Goal: Browse casually: Explore the website without a specific task or goal

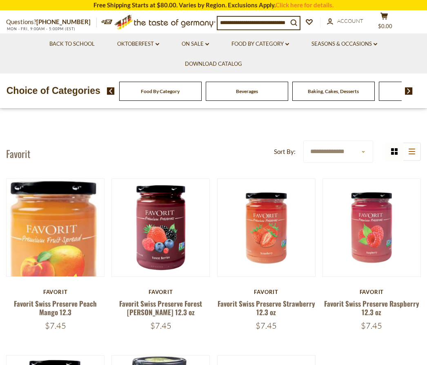
click at [146, 93] on div "Beverages" at bounding box center [160, 91] width 82 height 19
click at [282, 47] on link "Food By Category dropdown_arrow" at bounding box center [260, 44] width 58 height 9
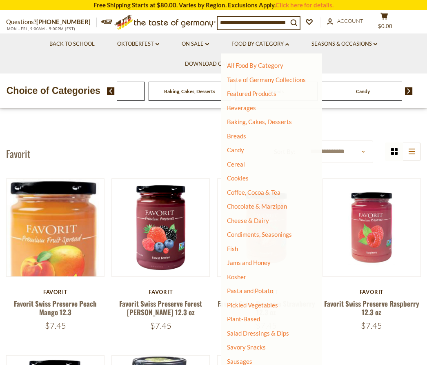
click at [230, 138] on link "Breads" at bounding box center [236, 135] width 19 height 7
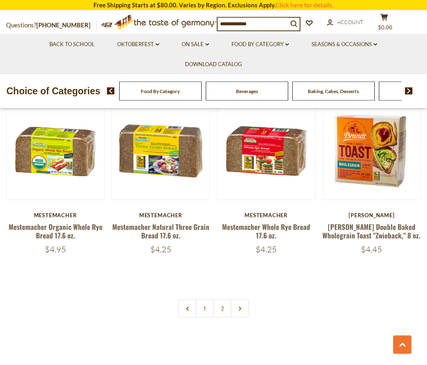
scroll to position [1655, 0]
click at [224, 304] on link "2" at bounding box center [222, 308] width 18 height 18
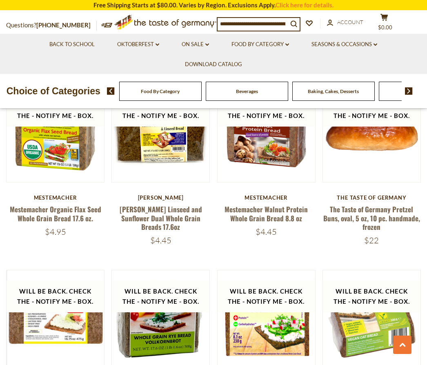
scroll to position [581, 0]
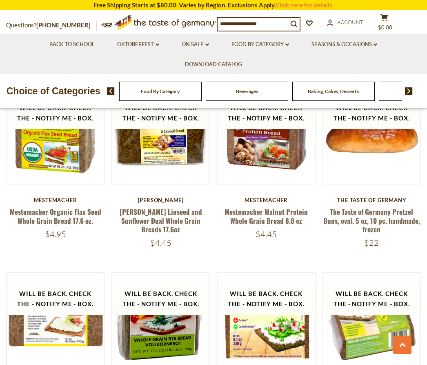
click at [265, 216] on link "Mestemacher Walnut Protein Whole Grain Bread 8.8 oz" at bounding box center [265, 215] width 83 height 19
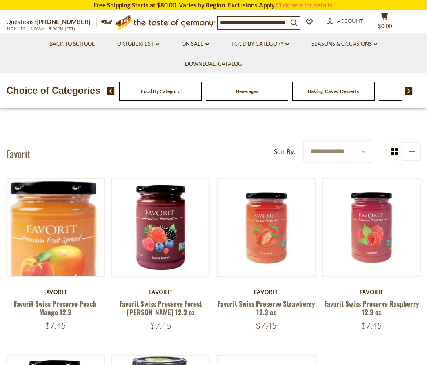
click at [280, 47] on link "Food By Category dropdown_arrow" at bounding box center [260, 44] width 58 height 9
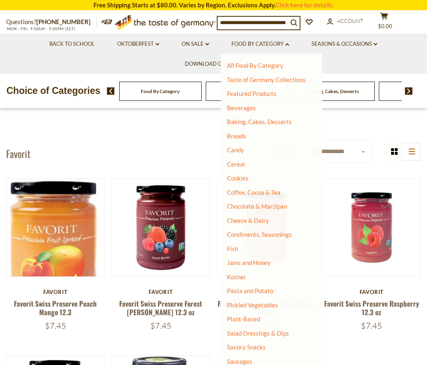
click at [232, 137] on link "Breads" at bounding box center [236, 135] width 19 height 7
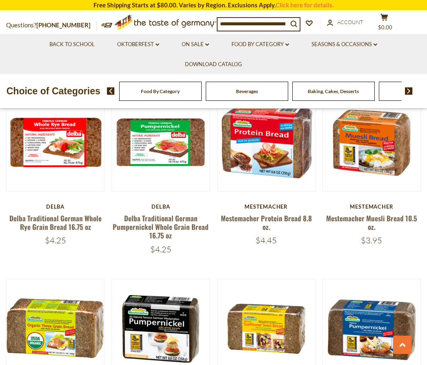
scroll to position [1291, 0]
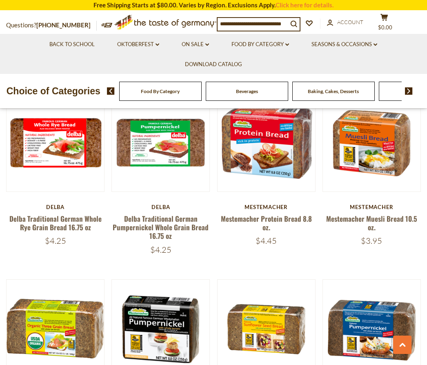
click at [355, 219] on link "Mestemacher Muesli Bread 10.5 oz." at bounding box center [371, 222] width 91 height 19
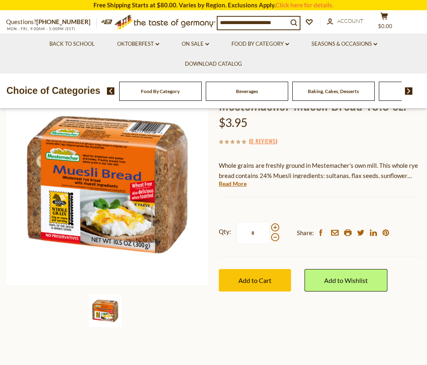
scroll to position [77, 0]
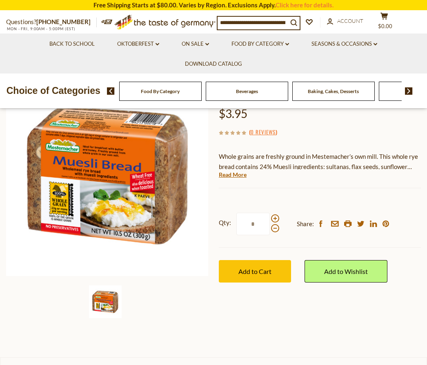
click at [228, 171] on link "Read More" at bounding box center [233, 175] width 28 height 8
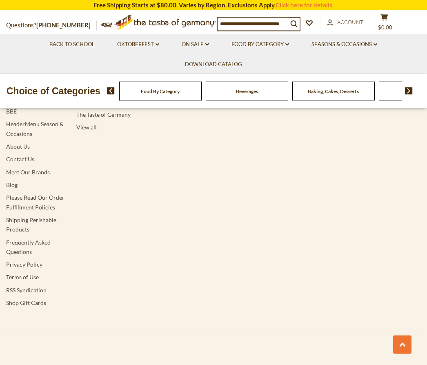
scroll to position [1464, 0]
click at [17, 239] on link "Frequently Asked Questions" at bounding box center [28, 247] width 44 height 16
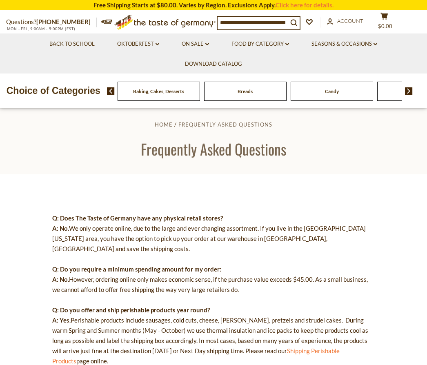
scroll to position [9, 0]
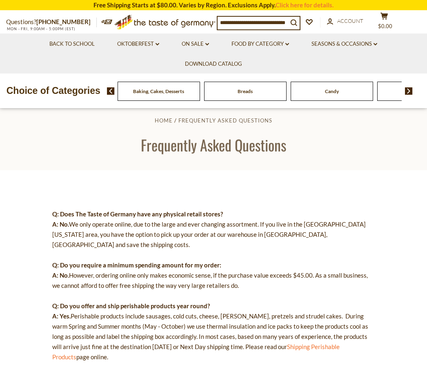
click at [256, 44] on link "Food By Category dropdown_arrow" at bounding box center [260, 44] width 58 height 9
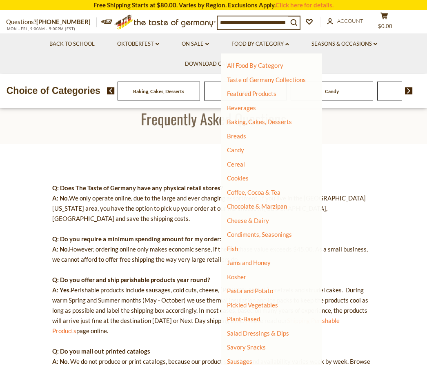
scroll to position [35, 0]
click at [240, 262] on link "Jams and Honey" at bounding box center [249, 262] width 44 height 7
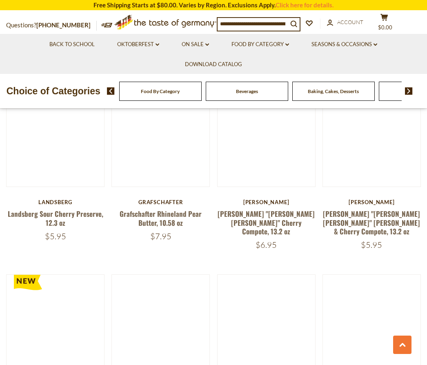
scroll to position [1495, 0]
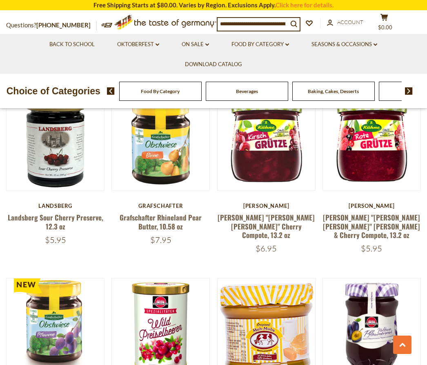
click at [60, 212] on link "Landsberg Sour Cherry Preserve, 12.3 oz" at bounding box center [55, 221] width 95 height 19
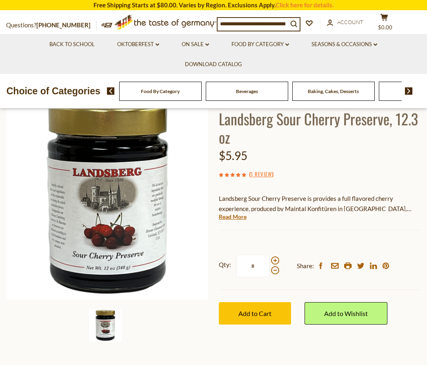
scroll to position [54, 0]
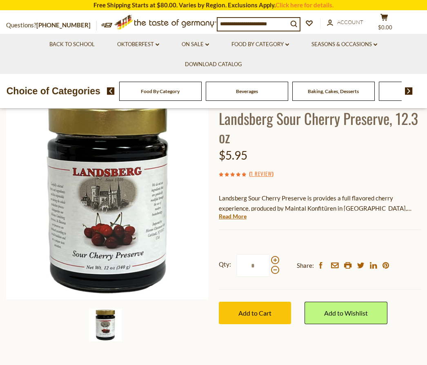
click at [231, 214] on link "Read More" at bounding box center [233, 216] width 28 height 8
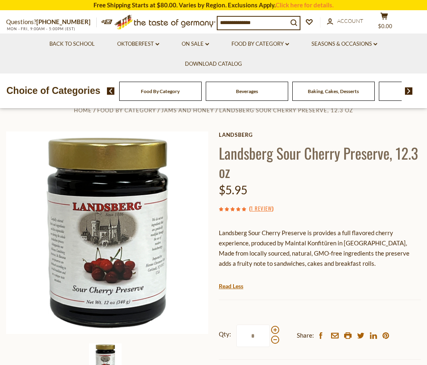
scroll to position [0, 0]
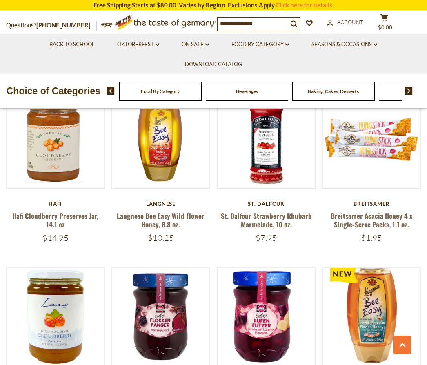
scroll to position [1135, 0]
click at [56, 211] on link "Hafi Cloudberry Preserves Jar, 14.1 oz" at bounding box center [55, 220] width 86 height 19
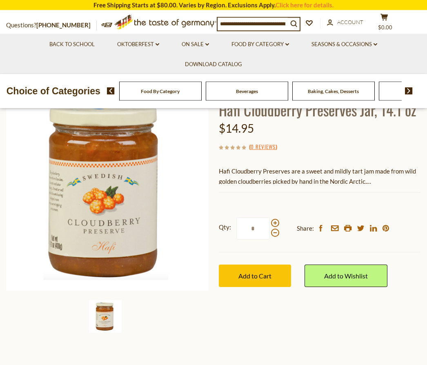
scroll to position [63, 0]
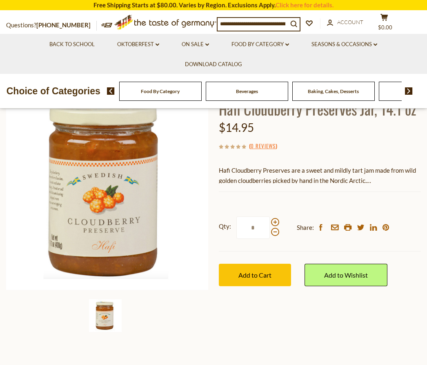
click at [236, 177] on span "Hafi Cloudberry Preserves are a sweet and mildly tart jam made from wild golden…" at bounding box center [317, 175] width 197 height 18
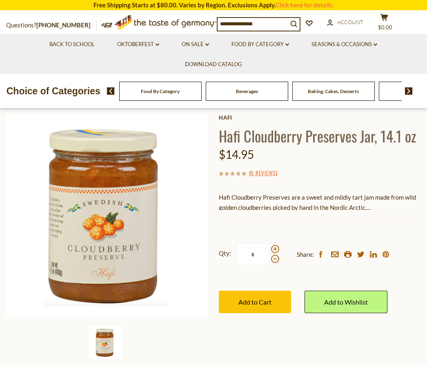
scroll to position [0, 0]
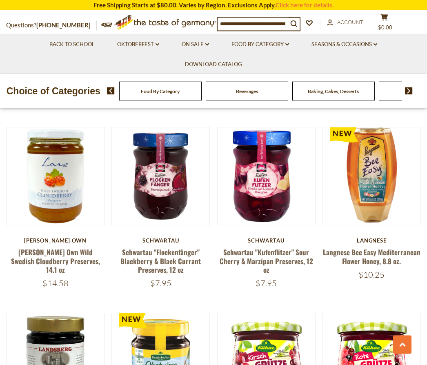
scroll to position [1278, 0]
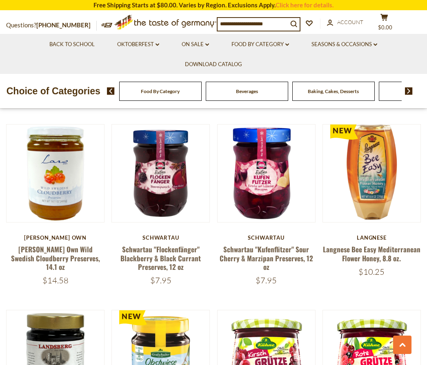
click at [66, 244] on link "[PERSON_NAME] Own Wild Swedish Cloudberry Preserves, 14.1 oz" at bounding box center [55, 258] width 89 height 28
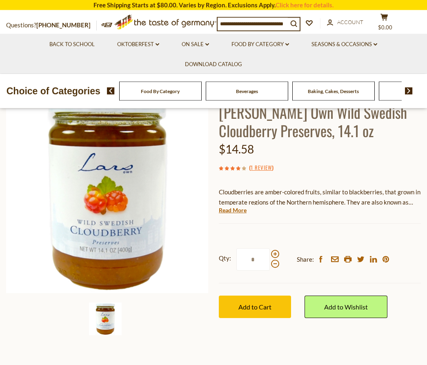
scroll to position [64, 0]
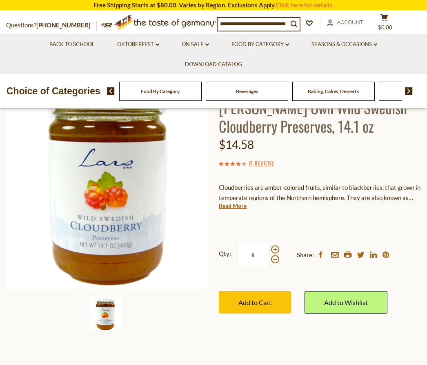
click at [228, 206] on link "Read More" at bounding box center [233, 206] width 28 height 8
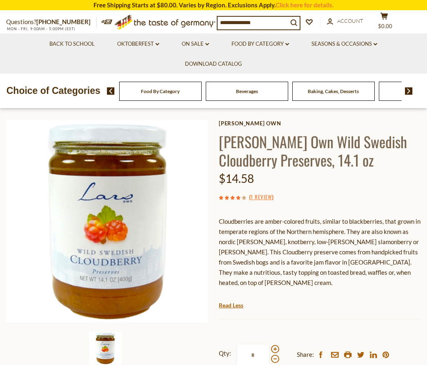
scroll to position [0, 0]
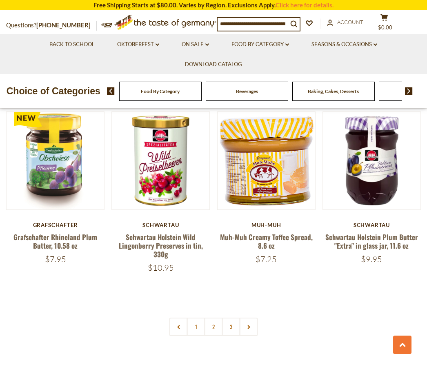
scroll to position [1663, 0]
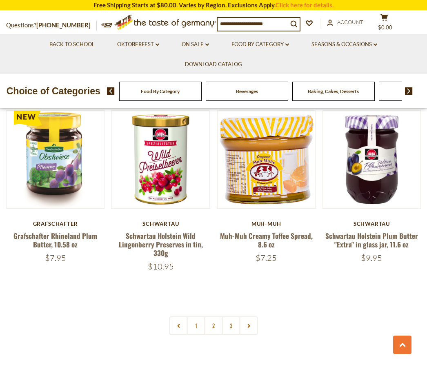
click at [211, 316] on link "2" at bounding box center [213, 325] width 18 height 18
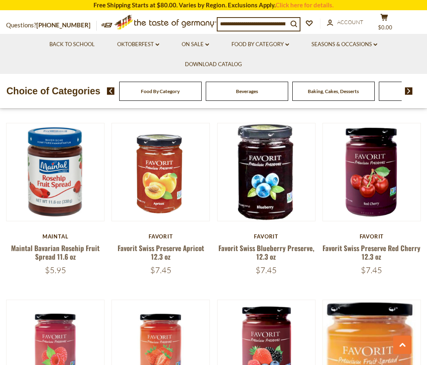
scroll to position [1448, 0]
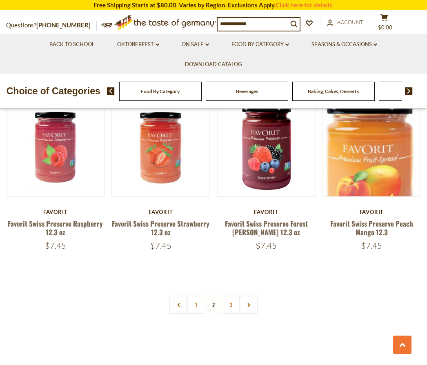
click at [231, 301] on link "3" at bounding box center [231, 304] width 18 height 18
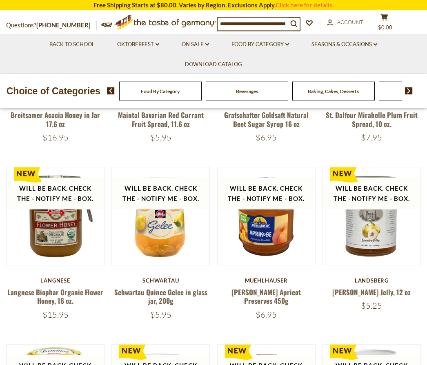
scroll to position [315, 0]
click at [125, 292] on link "Schwartau Quince Gelee in glass jar, 200g" at bounding box center [160, 296] width 93 height 19
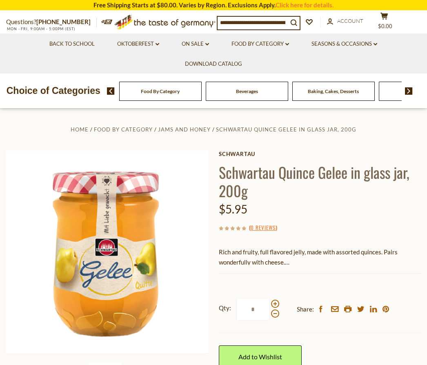
click at [256, 45] on link "Food By Category dropdown_arrow" at bounding box center [260, 44] width 58 height 9
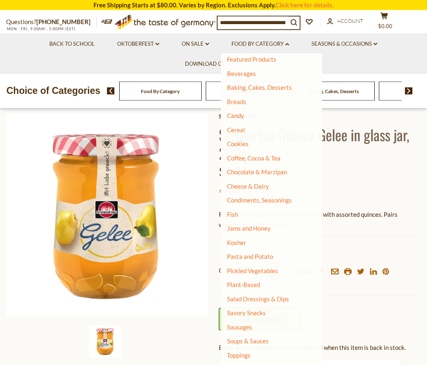
scroll to position [38, 0]
click at [234, 364] on link "Health & Wellness" at bounding box center [252, 368] width 50 height 11
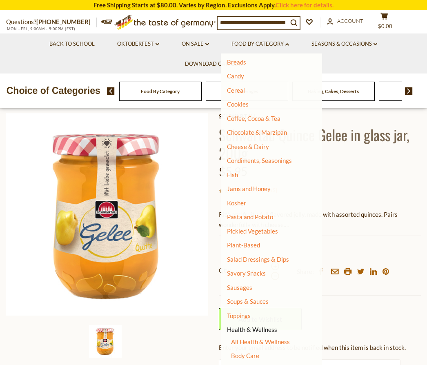
scroll to position [74, 0]
click at [235, 352] on link "Body Care" at bounding box center [245, 355] width 28 height 7
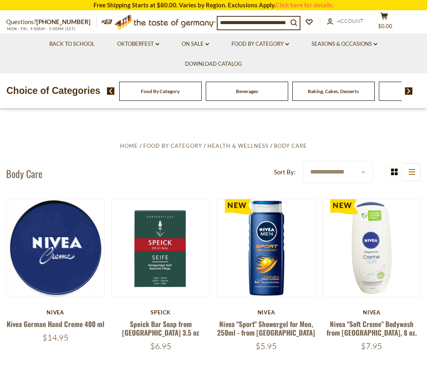
click at [258, 42] on link "Food By Category dropdown_arrow" at bounding box center [260, 44] width 58 height 9
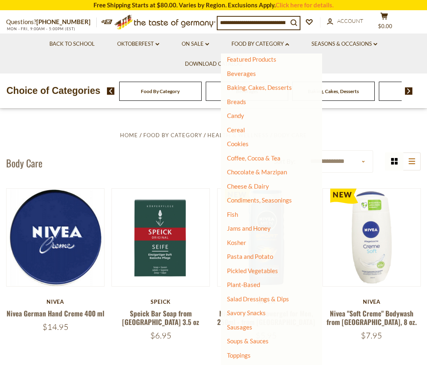
scroll to position [10, 0]
click at [233, 267] on link "Pickled Vegetables" at bounding box center [252, 270] width 51 height 7
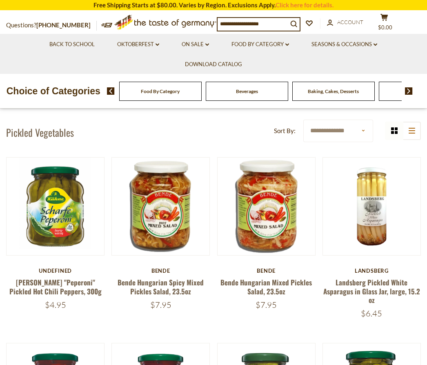
scroll to position [148, 0]
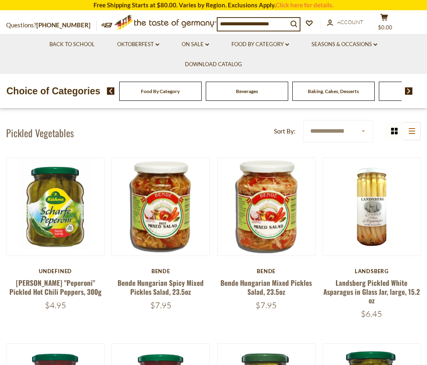
click at [260, 47] on link "Food By Category dropdown_arrow" at bounding box center [260, 44] width 58 height 9
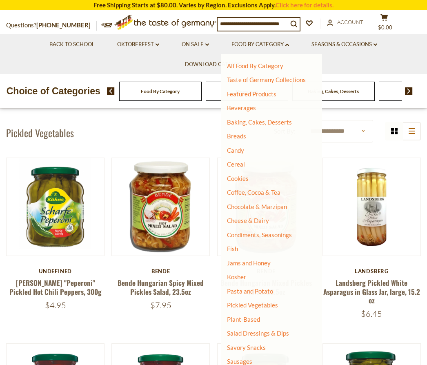
click at [228, 245] on link "Fish" at bounding box center [232, 248] width 11 height 7
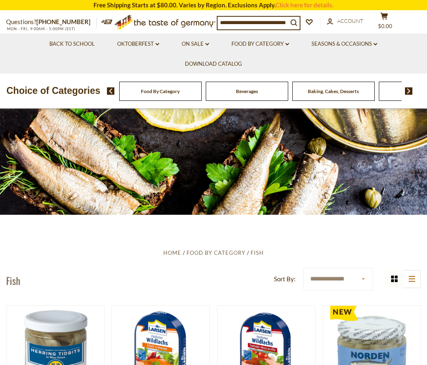
click at [263, 47] on link "Food By Category dropdown_arrow" at bounding box center [260, 44] width 58 height 9
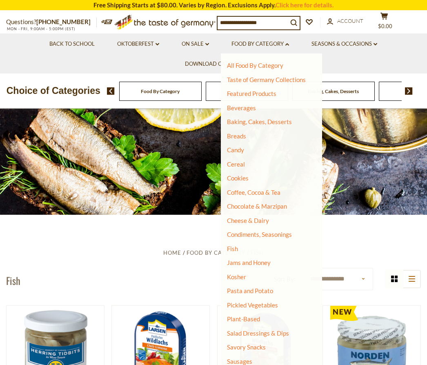
click at [234, 162] on link "Cereal" at bounding box center [236, 163] width 18 height 7
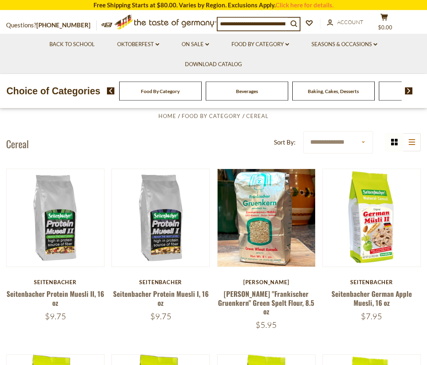
scroll to position [137, 0]
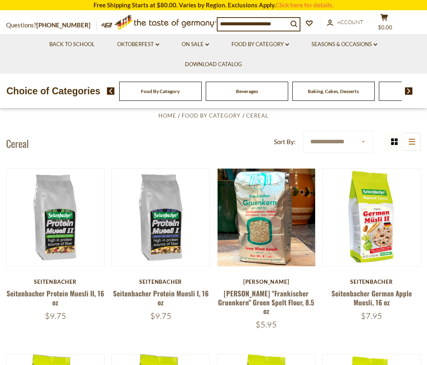
click at [88, 312] on div "$9.75" at bounding box center [55, 316] width 98 height 10
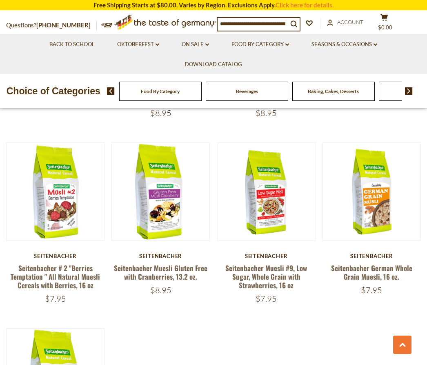
scroll to position [716, 0]
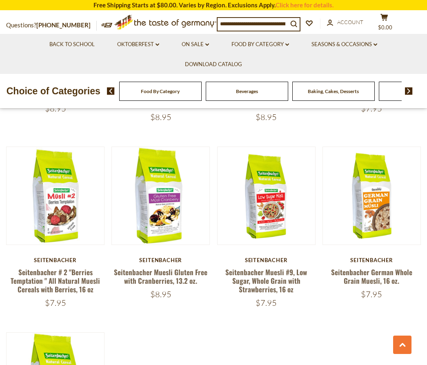
click at [355, 275] on link "Seitenbacher German Whole Grain Muesli, 16 oz." at bounding box center [371, 276] width 81 height 19
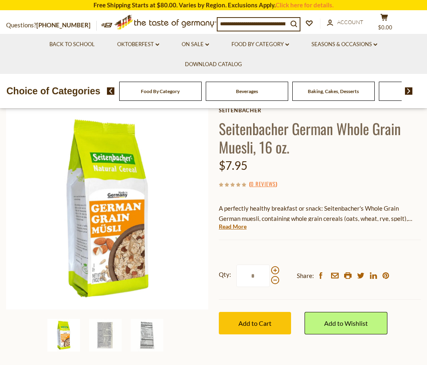
scroll to position [49, 0]
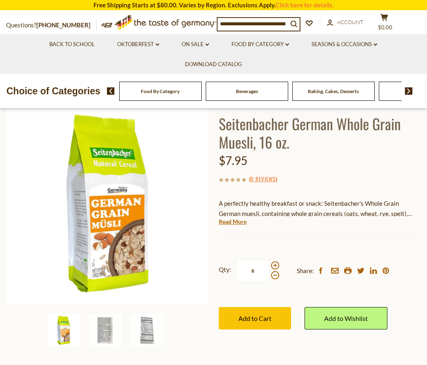
click at [228, 221] on link "Read More" at bounding box center [233, 221] width 28 height 8
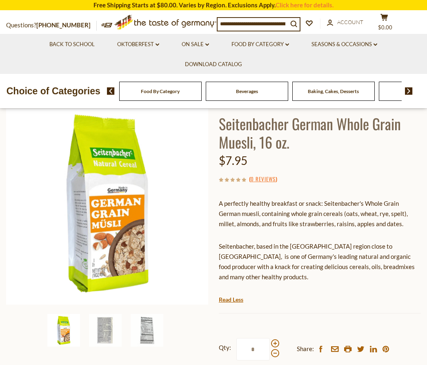
click at [104, 328] on img at bounding box center [105, 330] width 33 height 33
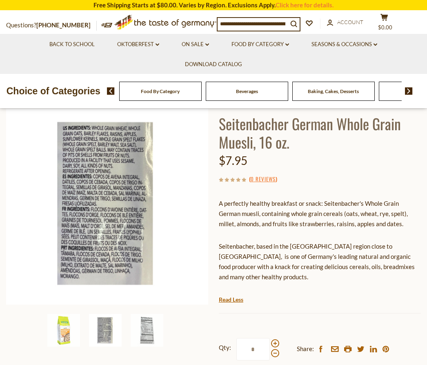
click at [145, 334] on img at bounding box center [147, 330] width 33 height 33
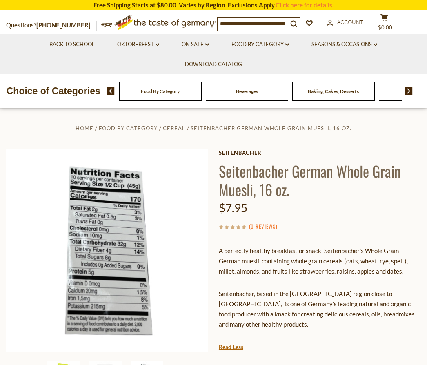
scroll to position [0, 0]
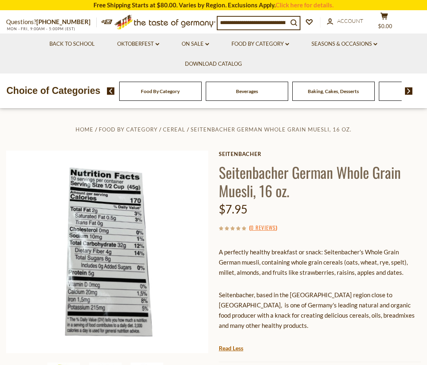
click at [261, 45] on link "Food By Category dropdown_arrow" at bounding box center [260, 44] width 58 height 9
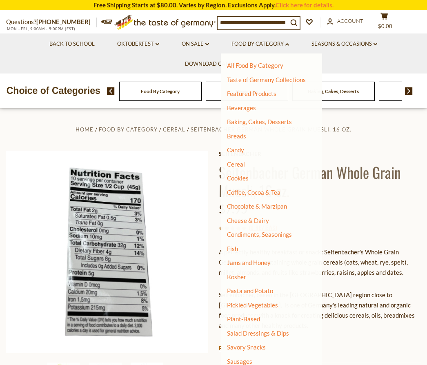
click at [251, 190] on link "Coffee, Cocoa & Tea" at bounding box center [253, 192] width 53 height 7
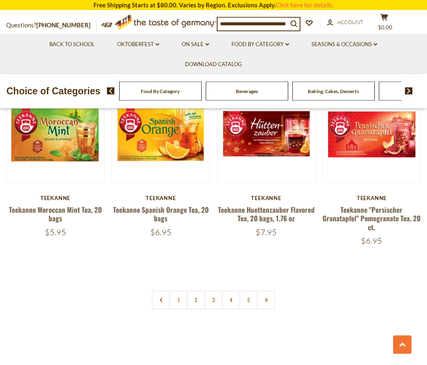
scroll to position [1672, 0]
click at [198, 291] on link "2" at bounding box center [196, 300] width 18 height 18
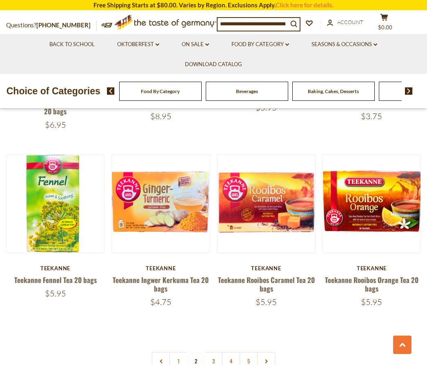
scroll to position [1632, 0]
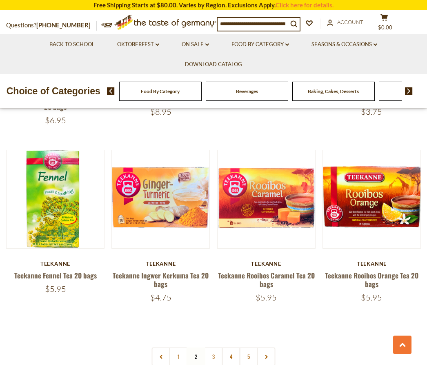
click at [208, 347] on link "3" at bounding box center [213, 356] width 18 height 18
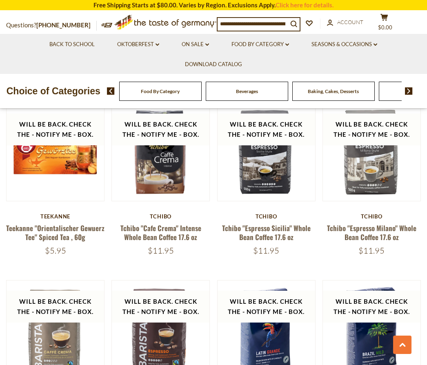
scroll to position [1462, 0]
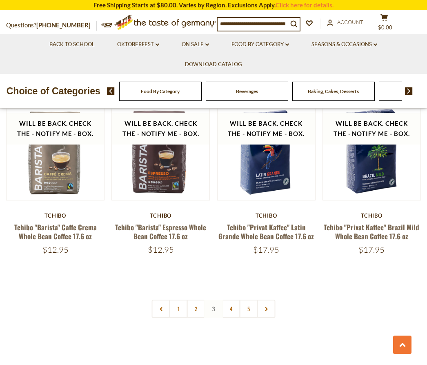
click at [247, 305] on link "5" at bounding box center [249, 308] width 18 height 18
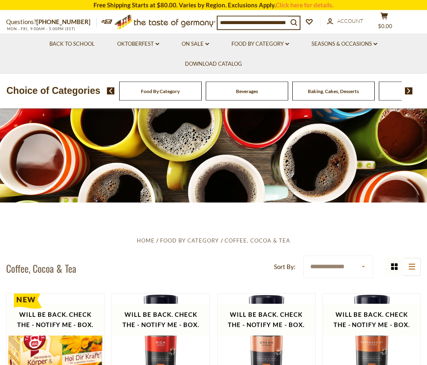
scroll to position [0, 0]
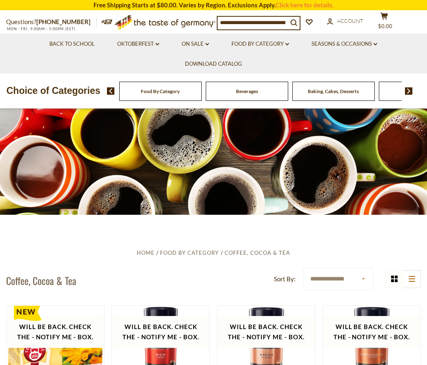
click at [267, 46] on link "Food By Category dropdown_arrow" at bounding box center [260, 44] width 58 height 9
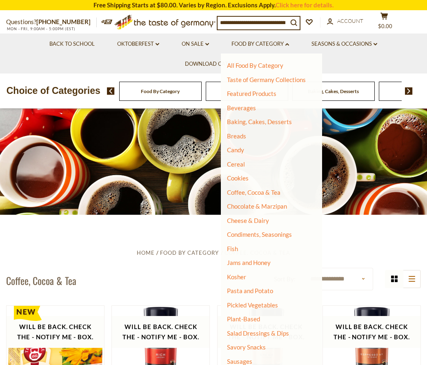
click at [231, 179] on link "Cookies" at bounding box center [238, 177] width 22 height 7
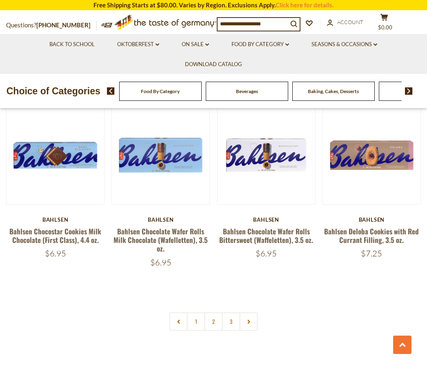
scroll to position [1655, 0]
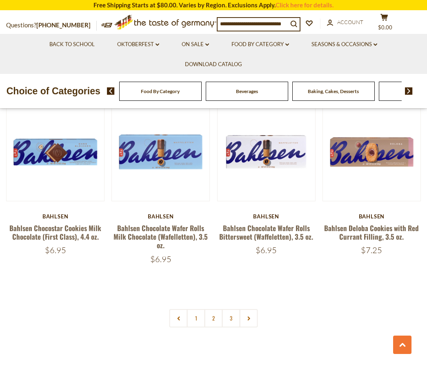
click at [212, 309] on link "2" at bounding box center [213, 318] width 18 height 18
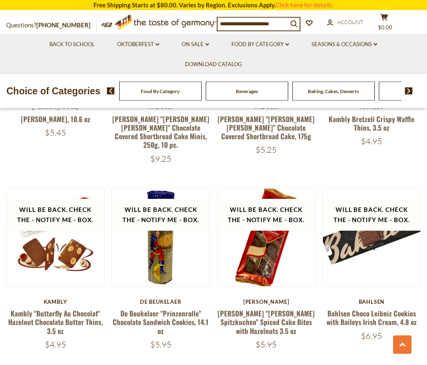
scroll to position [1579, 0]
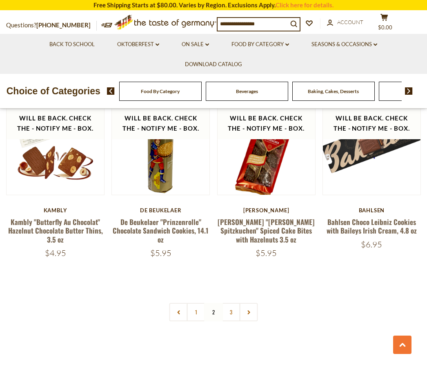
click at [230, 303] on link "3" at bounding box center [231, 312] width 18 height 18
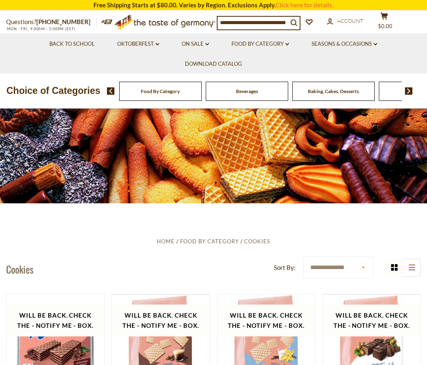
scroll to position [0, 0]
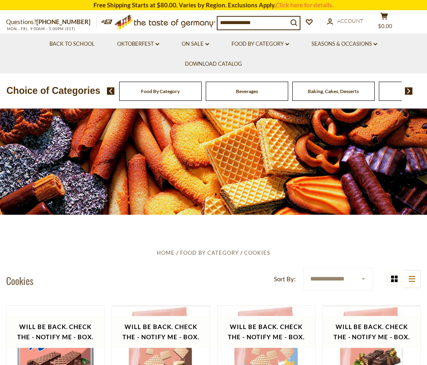
click at [262, 43] on link "Food By Category dropdown_arrow" at bounding box center [260, 44] width 58 height 9
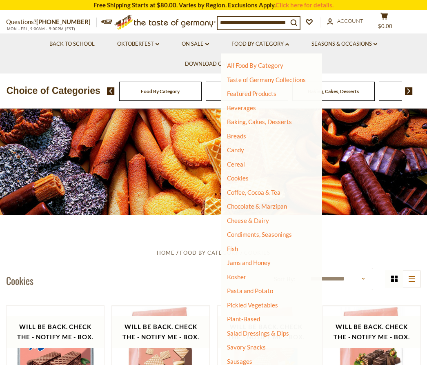
click at [236, 122] on link "Baking, Cakes, Desserts" at bounding box center [259, 121] width 65 height 7
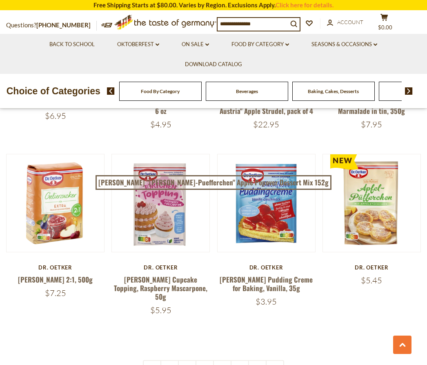
scroll to position [1630, 0]
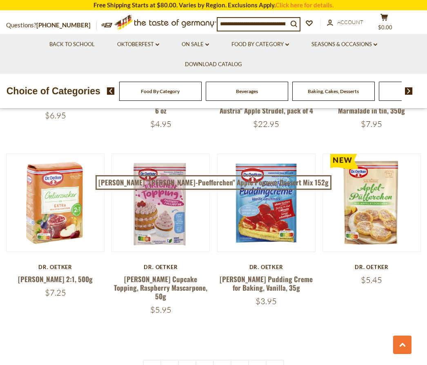
click at [274, 359] on link at bounding box center [275, 368] width 18 height 18
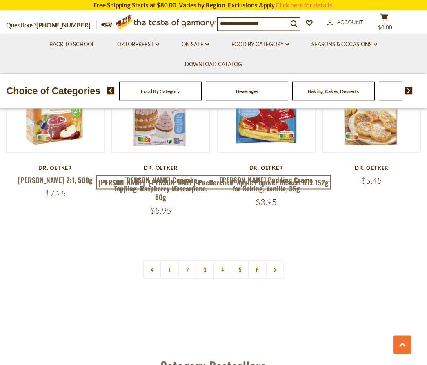
scroll to position [1729, 0]
click at [274, 268] on use at bounding box center [275, 270] width 2 height 4
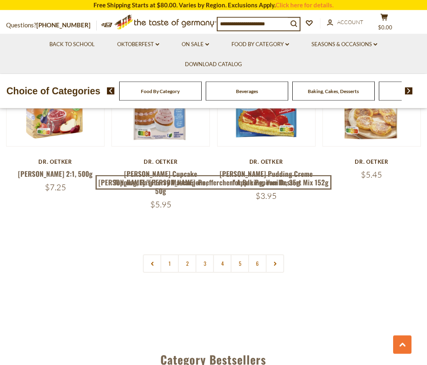
scroll to position [1762, 0]
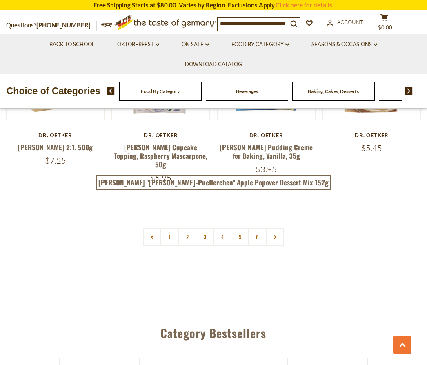
click at [205, 228] on link "3" at bounding box center [204, 237] width 18 height 18
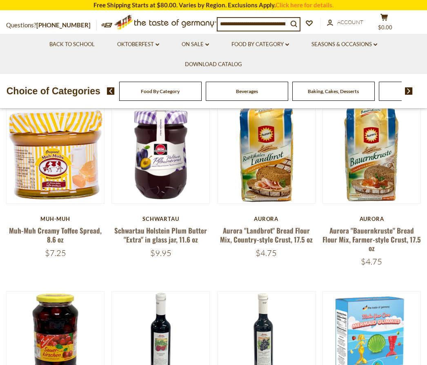
scroll to position [0, 0]
